Goal: Transaction & Acquisition: Purchase product/service

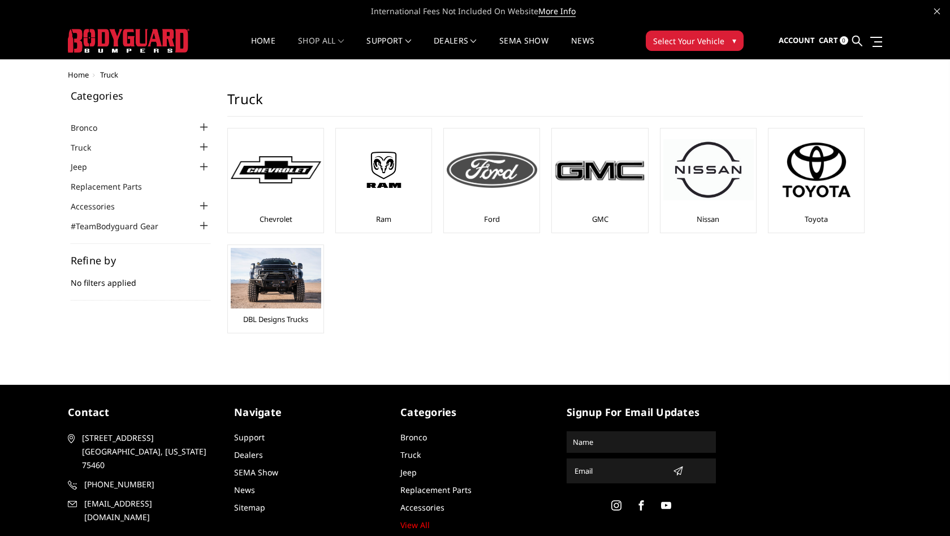
click at [499, 171] on img at bounding box center [492, 170] width 90 height 36
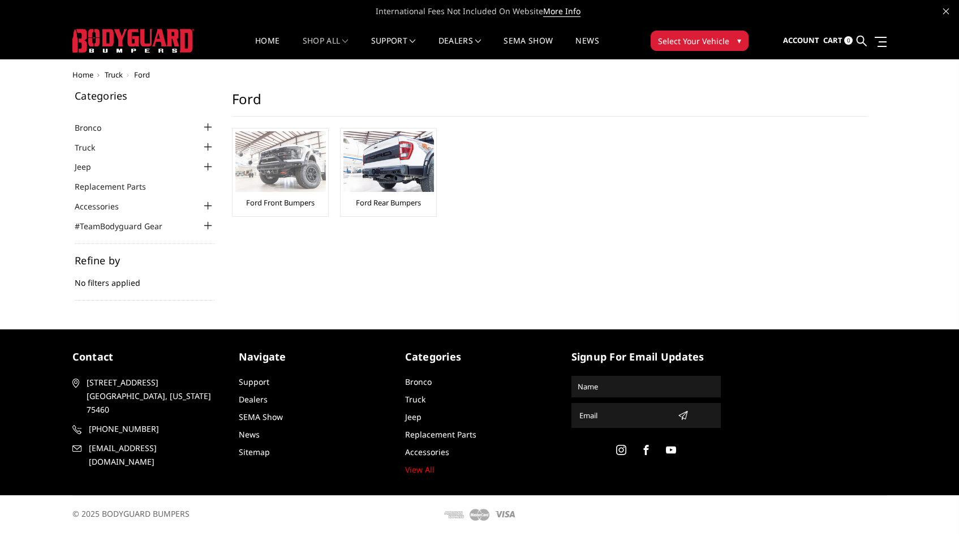
click at [262, 201] on link "Ford Front Bumpers" at bounding box center [280, 202] width 68 height 10
